Goal: Task Accomplishment & Management: Complete application form

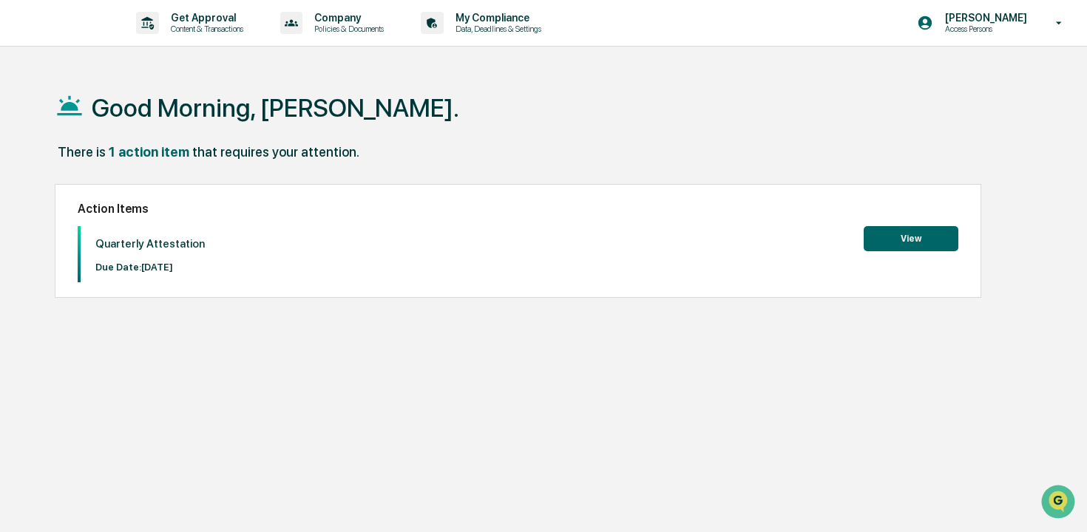
click at [881, 239] on button "View" at bounding box center [911, 238] width 95 height 25
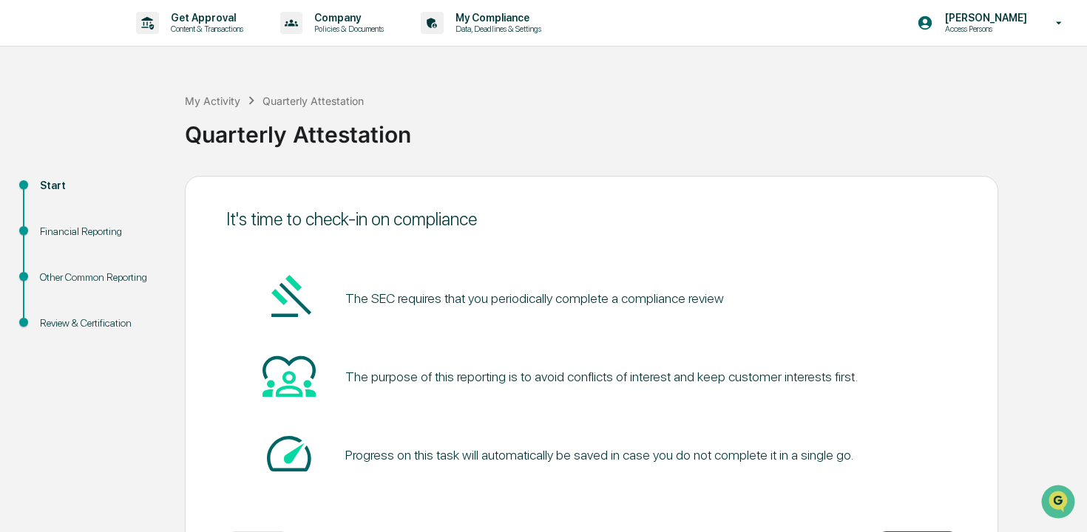
scroll to position [64, 0]
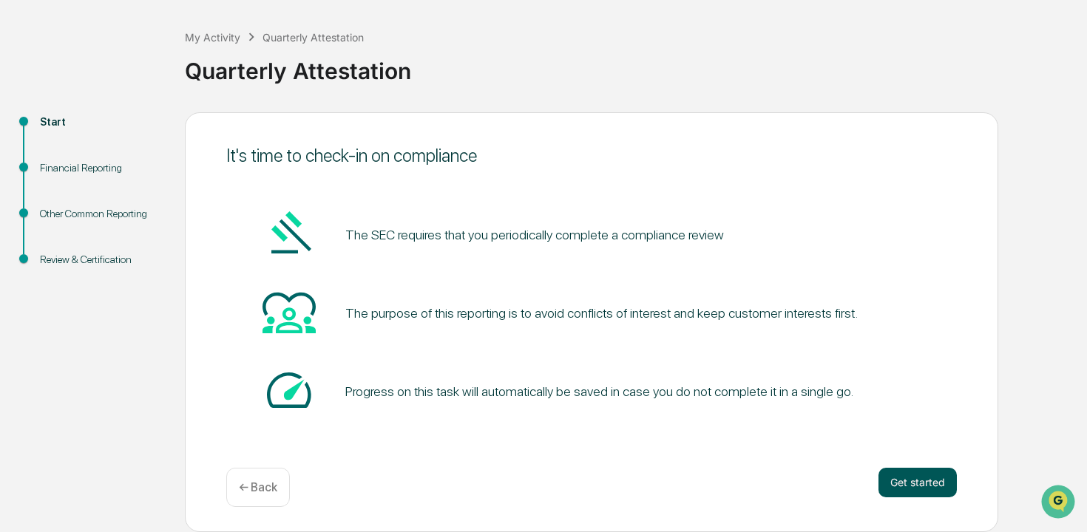
click at [903, 493] on button "Get started" at bounding box center [917, 483] width 78 height 30
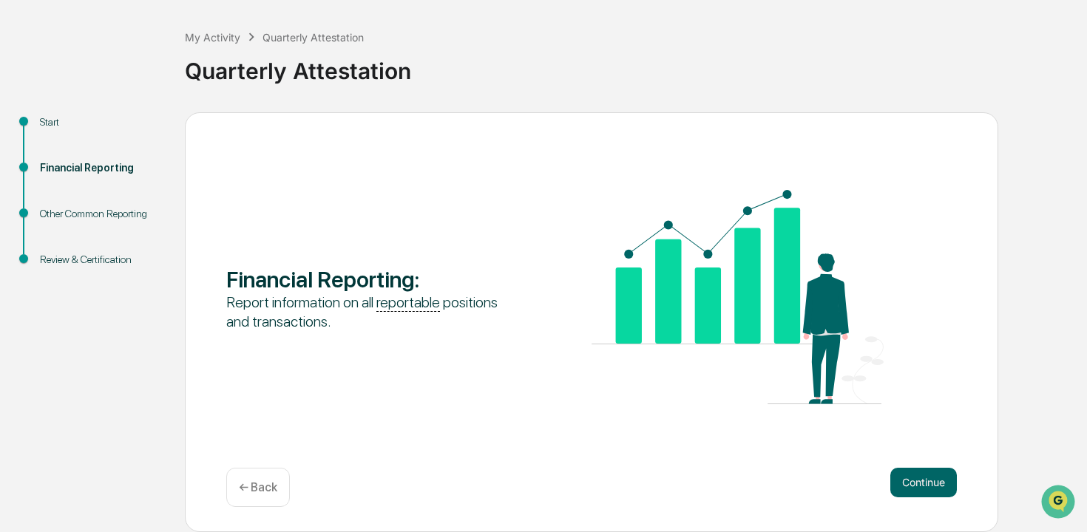
click at [903, 493] on button "Continue" at bounding box center [923, 483] width 67 height 30
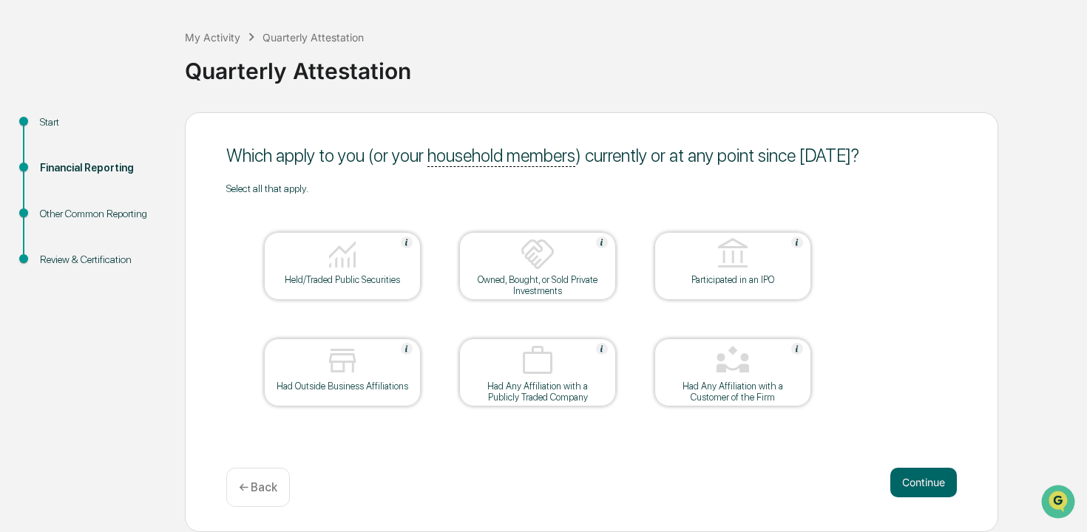
click at [328, 290] on div "Held/Traded Public Securities" at bounding box center [342, 266] width 157 height 68
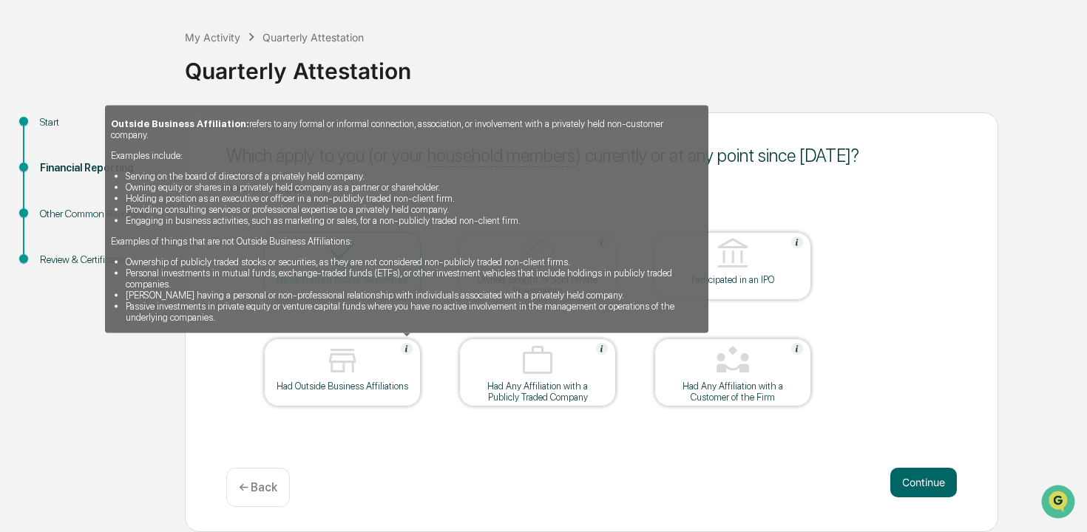
click at [407, 351] on img at bounding box center [407, 349] width 12 height 12
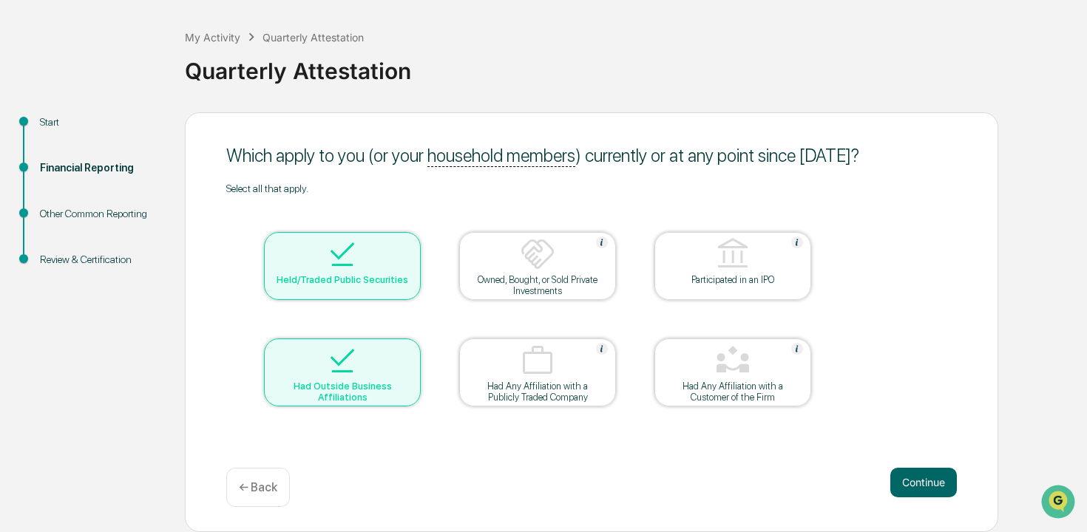
click at [406, 353] on div at bounding box center [342, 362] width 148 height 38
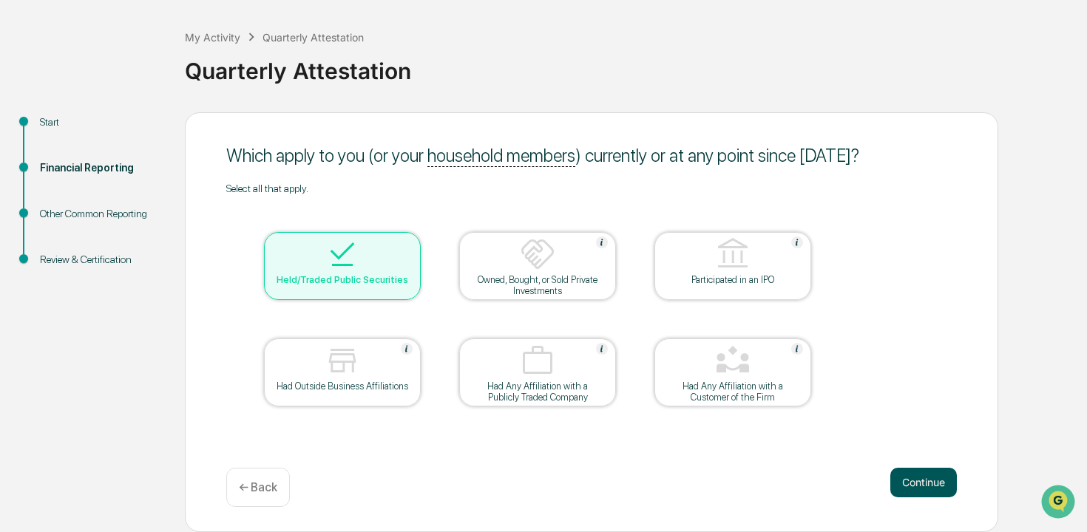
click at [923, 494] on button "Continue" at bounding box center [923, 483] width 67 height 30
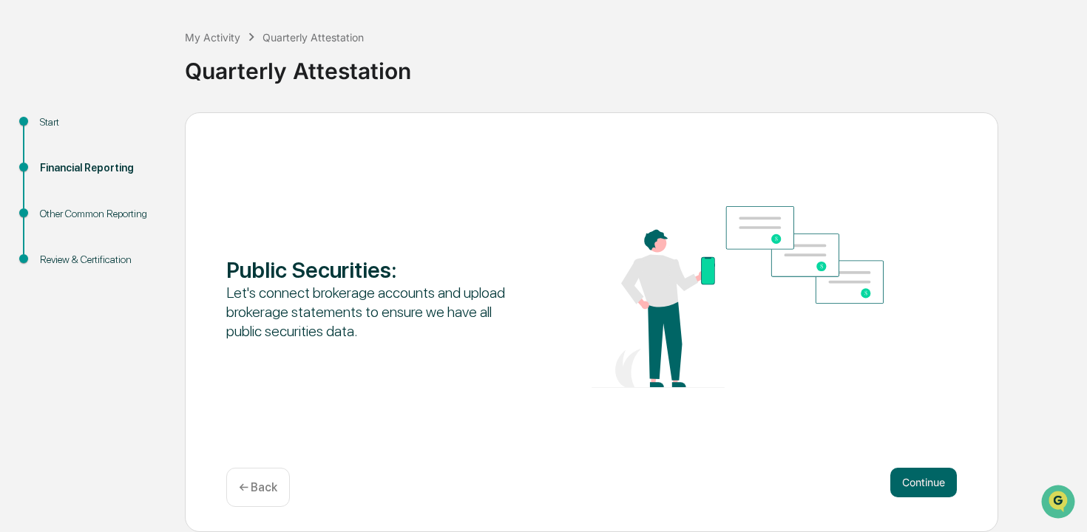
click at [923, 494] on button "Continue" at bounding box center [923, 483] width 67 height 30
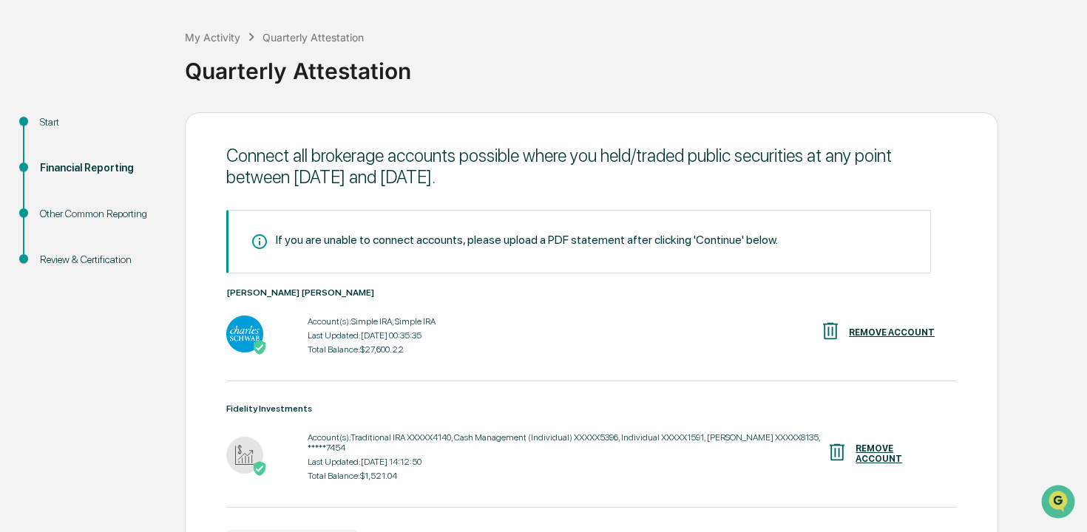
scroll to position [163, 0]
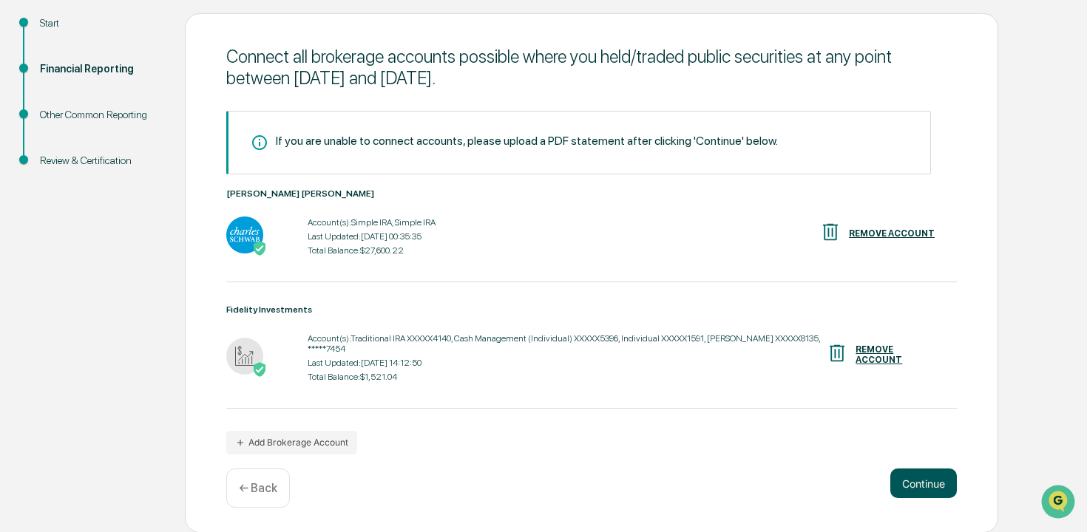
click at [929, 484] on button "Continue" at bounding box center [923, 484] width 67 height 30
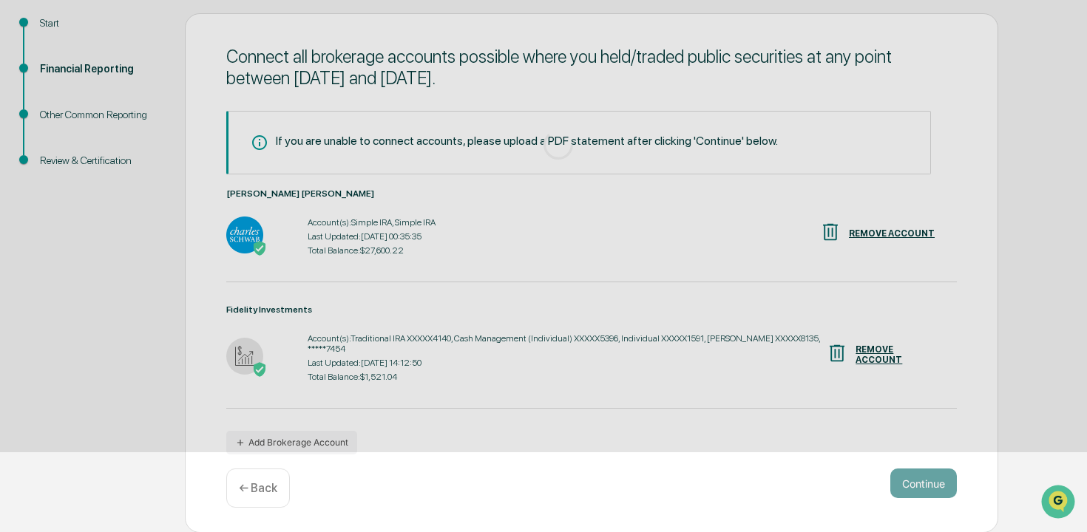
scroll to position [64, 0]
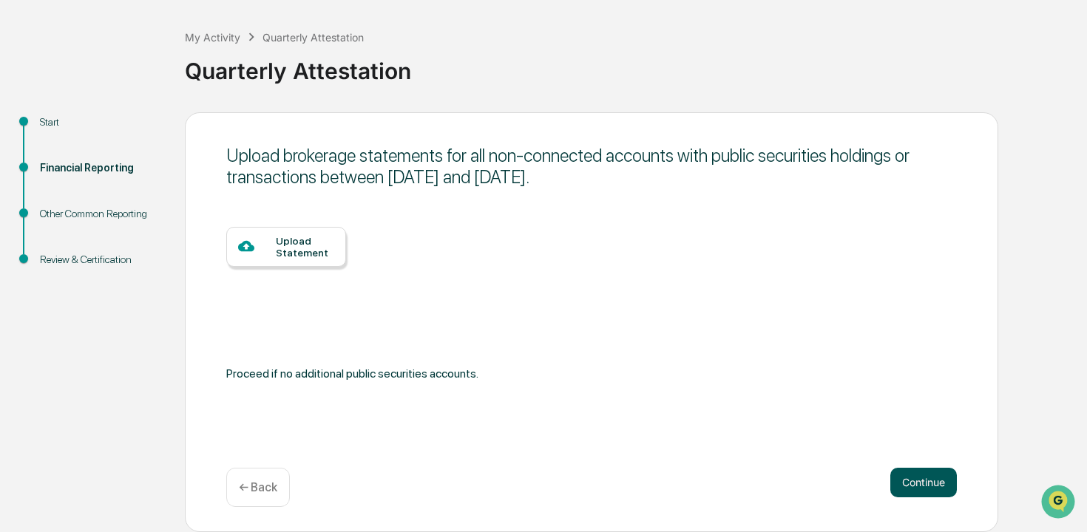
click at [929, 484] on button "Continue" at bounding box center [923, 483] width 67 height 30
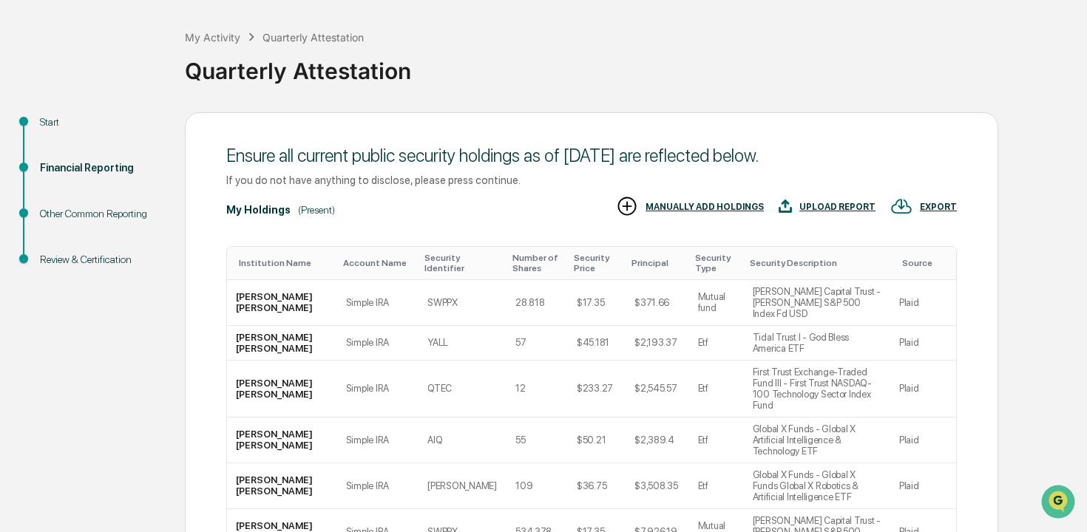
scroll to position [310, 0]
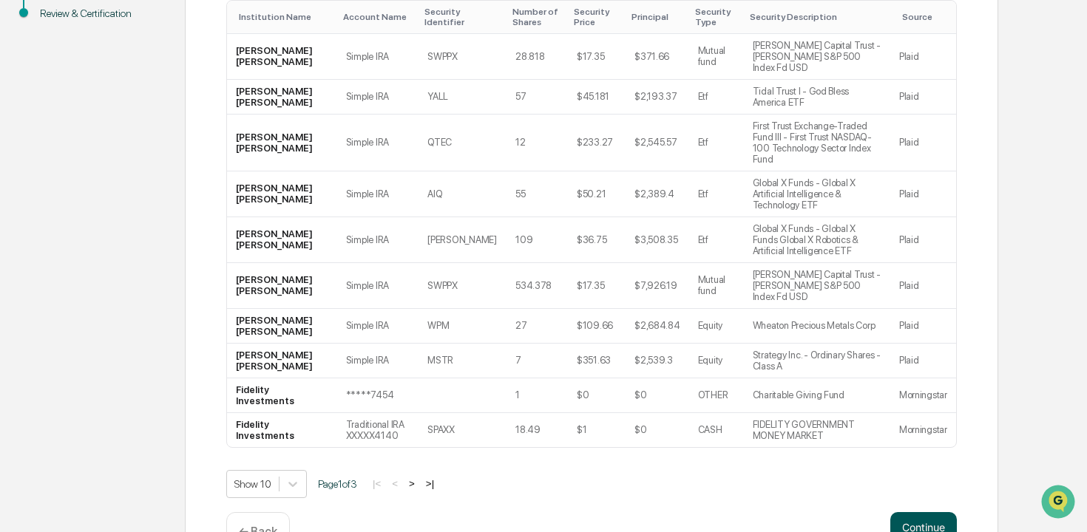
click at [926, 512] on button "Continue" at bounding box center [923, 527] width 67 height 30
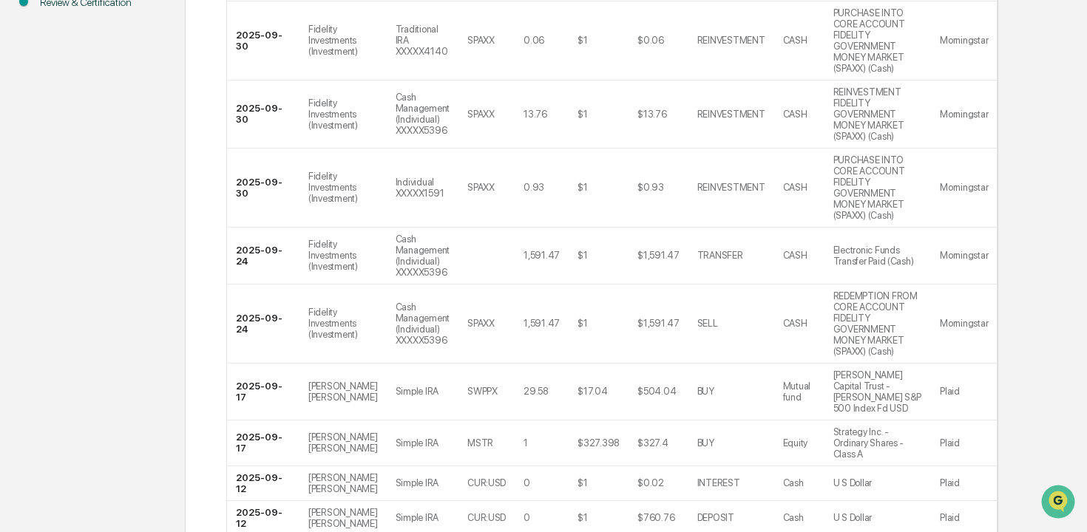
scroll to position [619, 0]
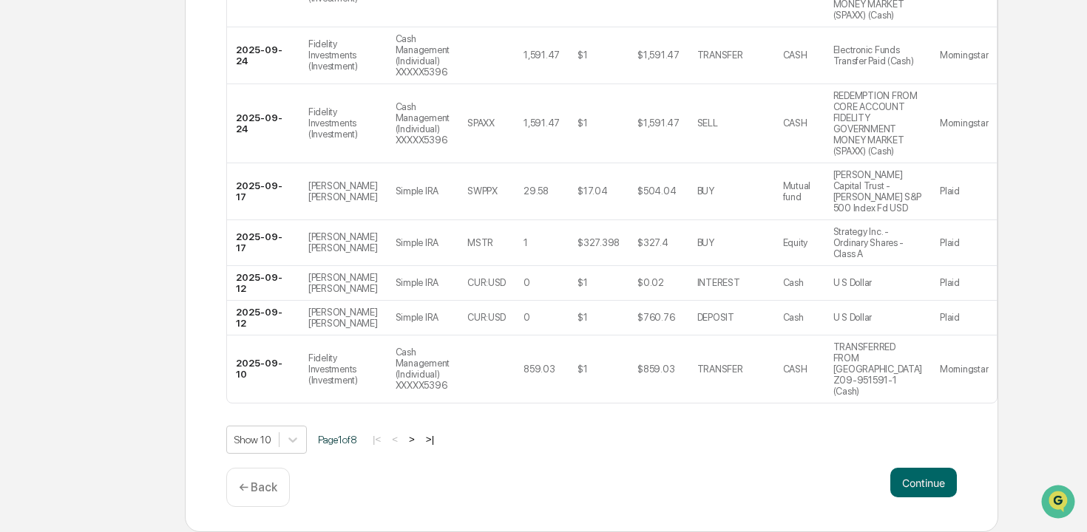
click at [926, 479] on button "Continue" at bounding box center [923, 483] width 67 height 30
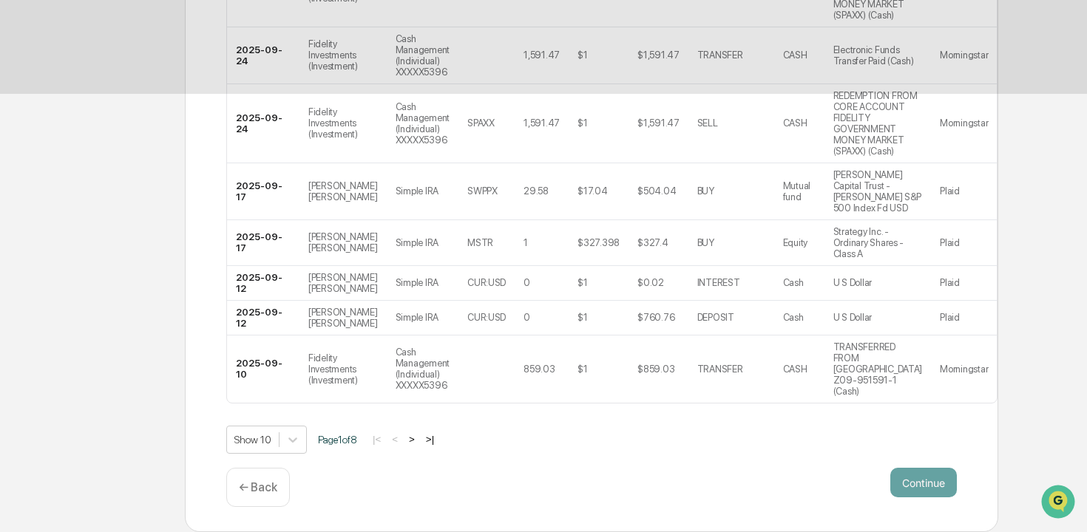
scroll to position [64, 0]
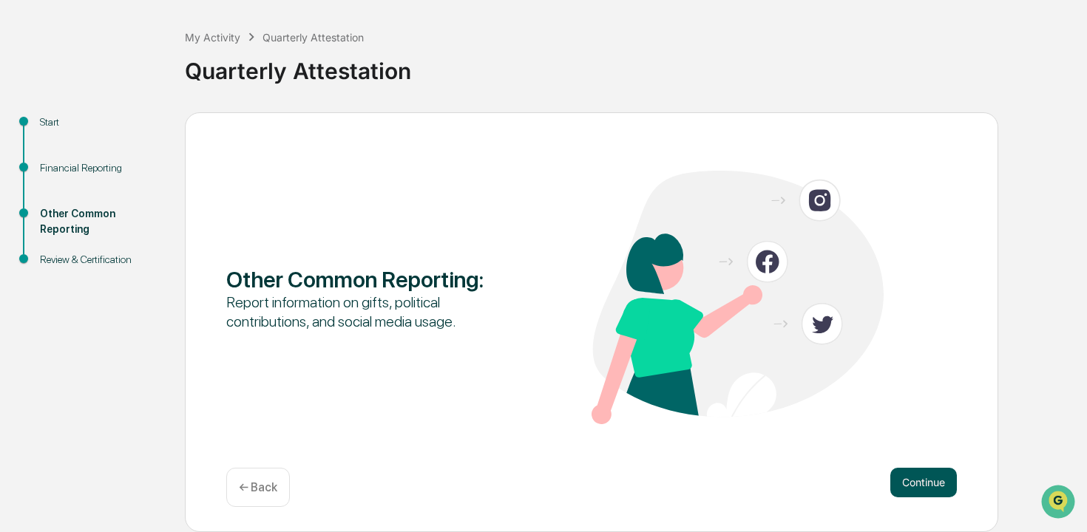
click at [924, 488] on button "Continue" at bounding box center [923, 483] width 67 height 30
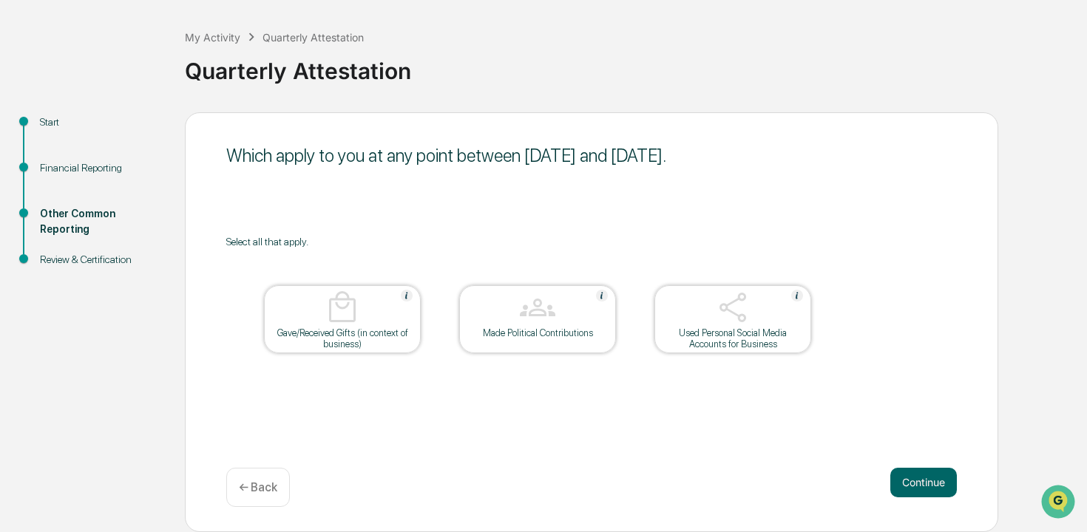
click at [924, 488] on button "Continue" at bounding box center [923, 483] width 67 height 30
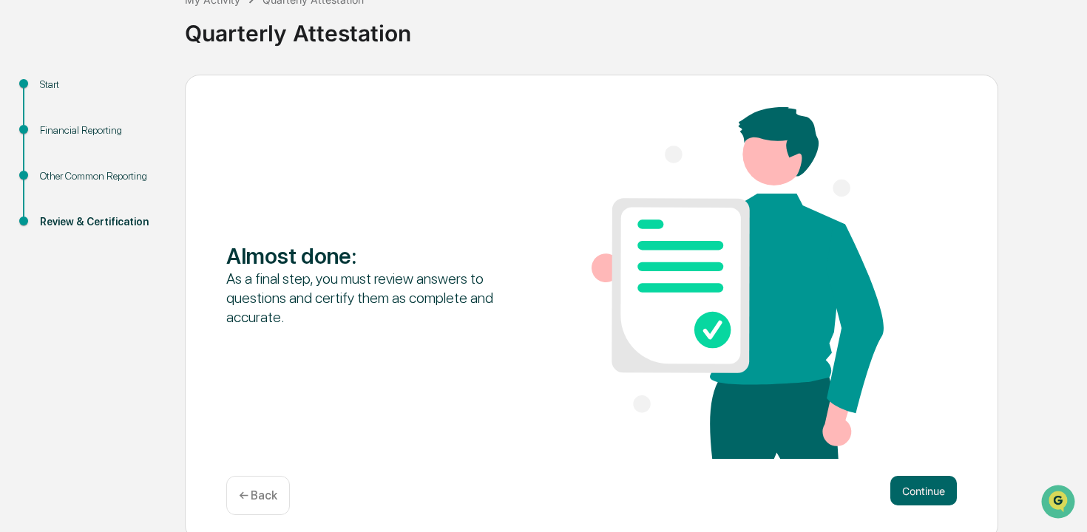
scroll to position [109, 0]
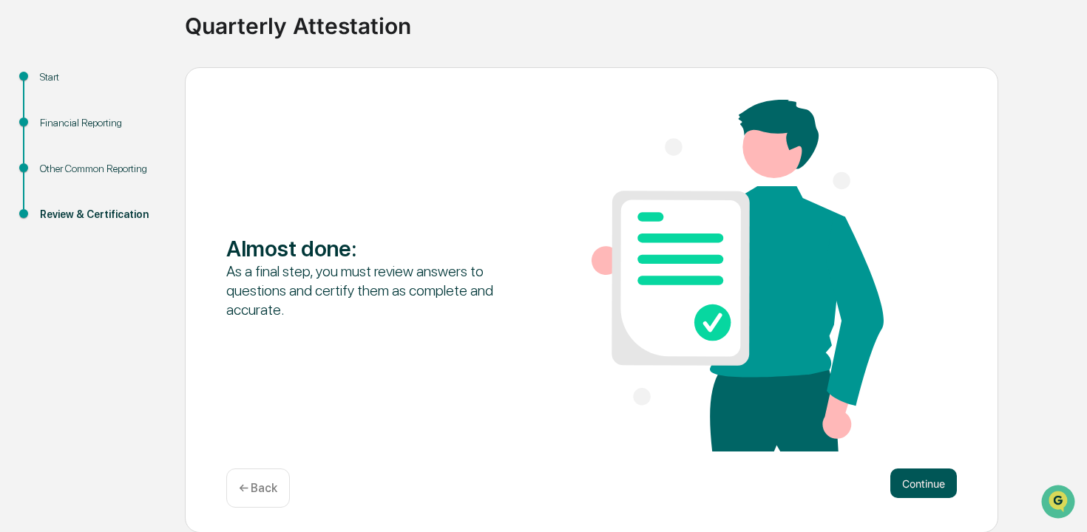
click at [924, 489] on button "Continue" at bounding box center [923, 484] width 67 height 30
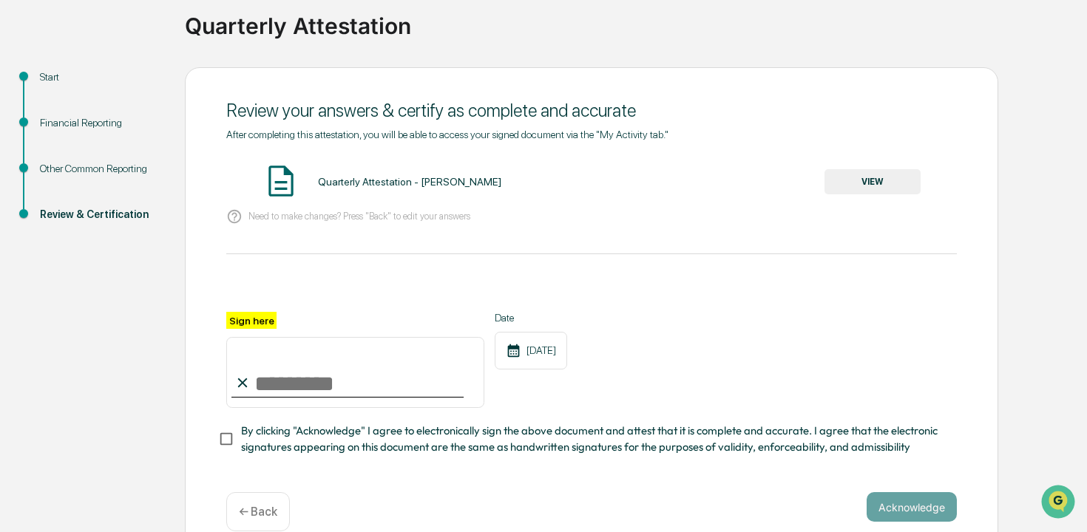
click at [872, 187] on button "VIEW" at bounding box center [872, 181] width 96 height 25
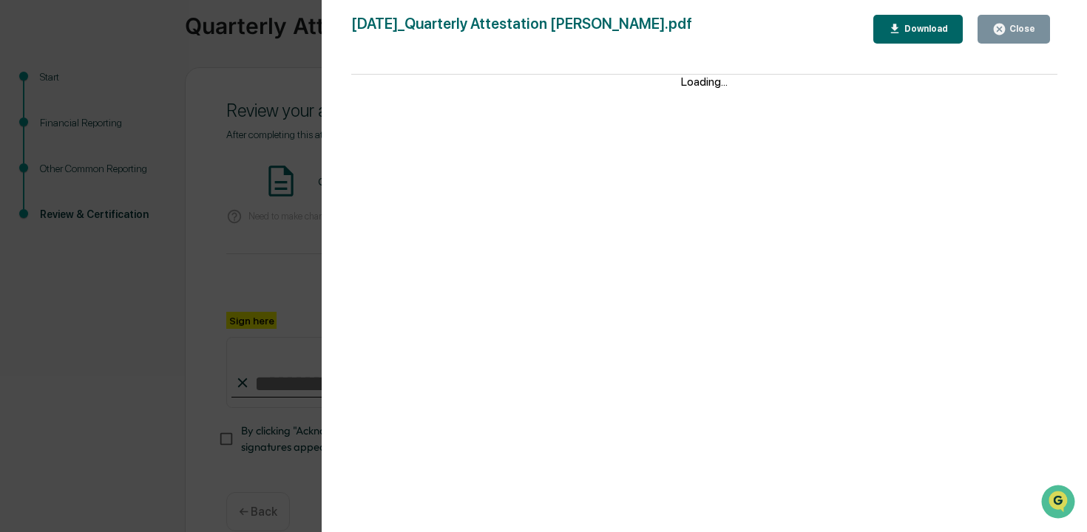
click at [1010, 34] on div "Close" at bounding box center [1013, 29] width 43 height 14
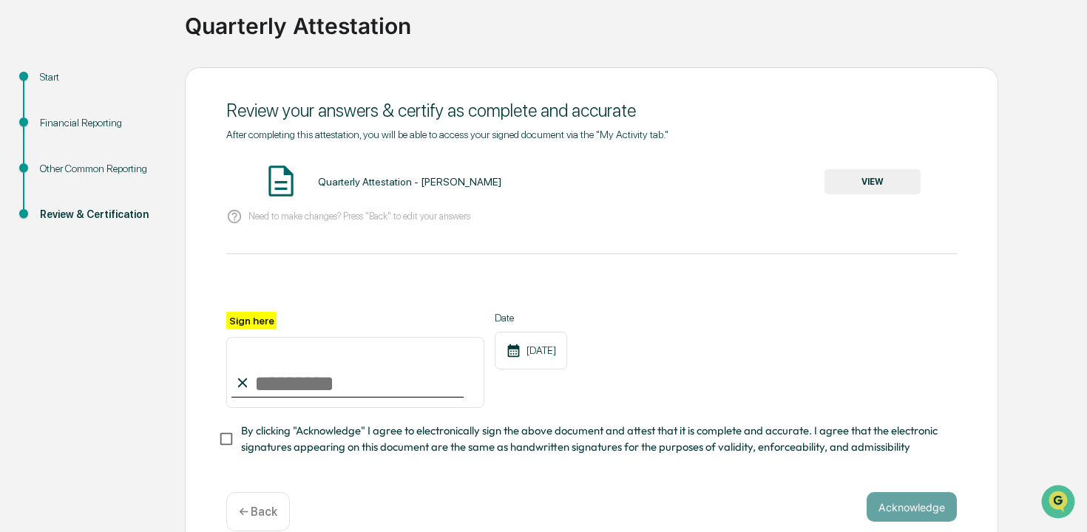
click at [384, 367] on input "Sign here" at bounding box center [355, 372] width 258 height 71
type input "**********"
click at [444, 431] on span "By clicking "Acknowledge" I agree to electronically sign the above document and…" at bounding box center [593, 439] width 704 height 33
click at [923, 510] on button "Acknowledge" at bounding box center [912, 507] width 90 height 30
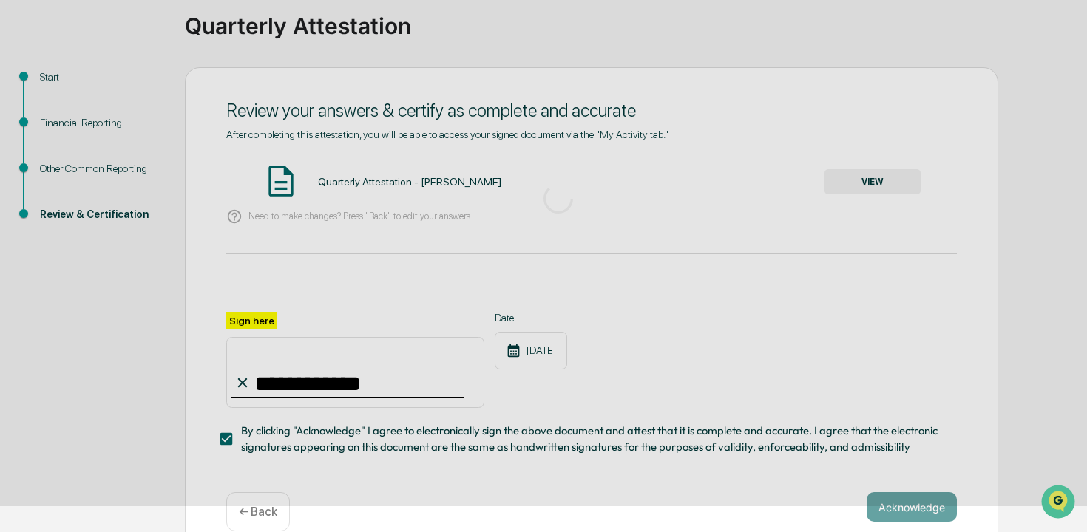
scroll to position [64, 0]
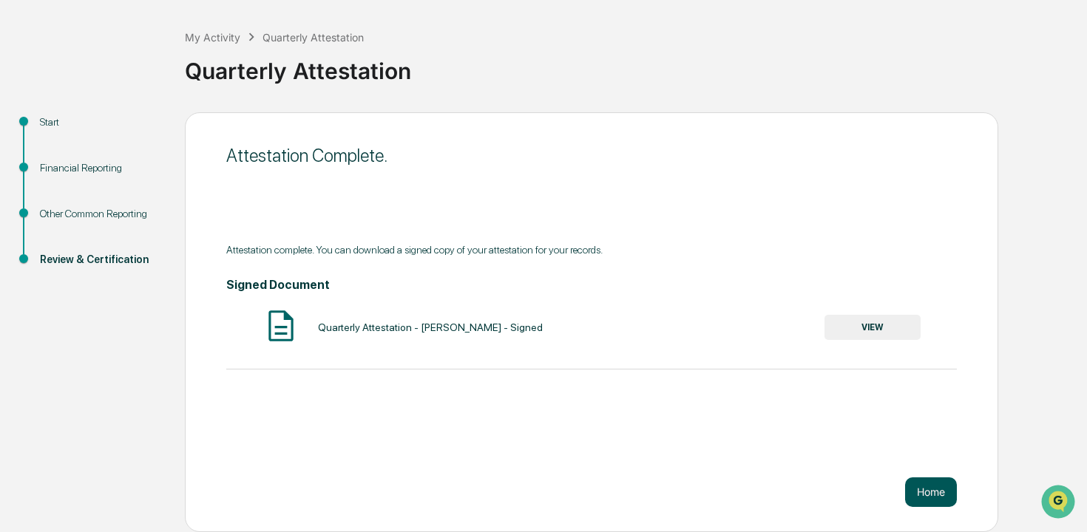
click at [918, 478] on button "Home" at bounding box center [931, 493] width 52 height 30
